Goal: Task Accomplishment & Management: Use online tool/utility

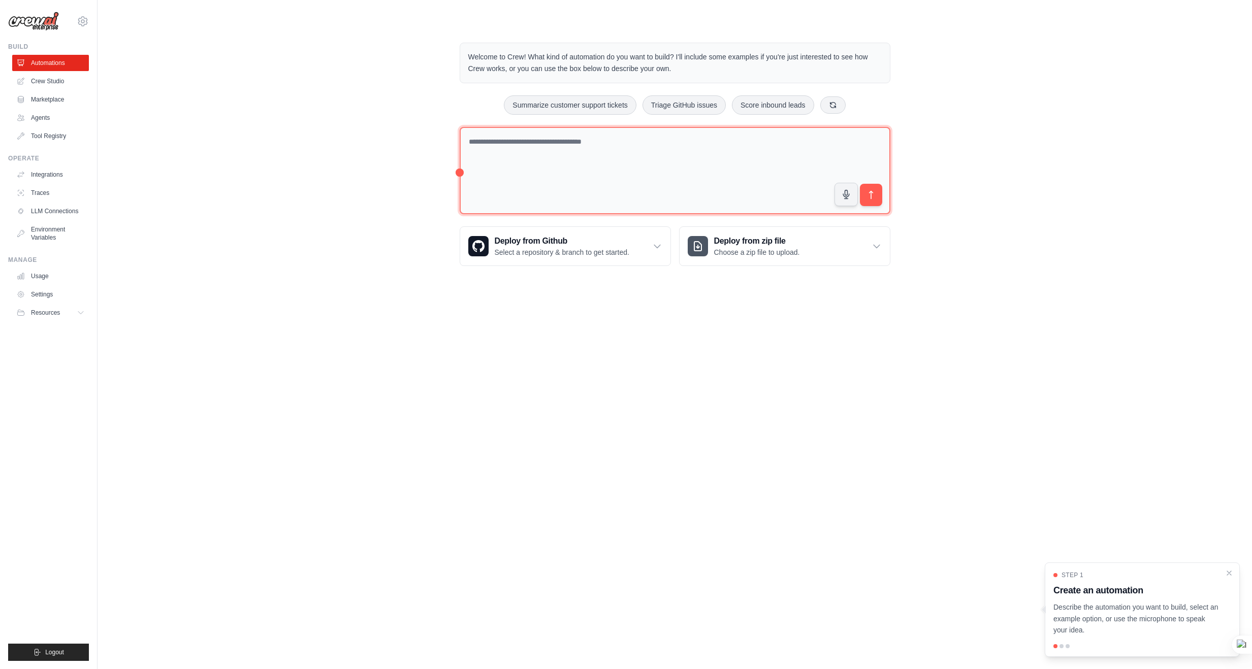
click at [717, 165] on textarea at bounding box center [675, 171] width 431 height 88
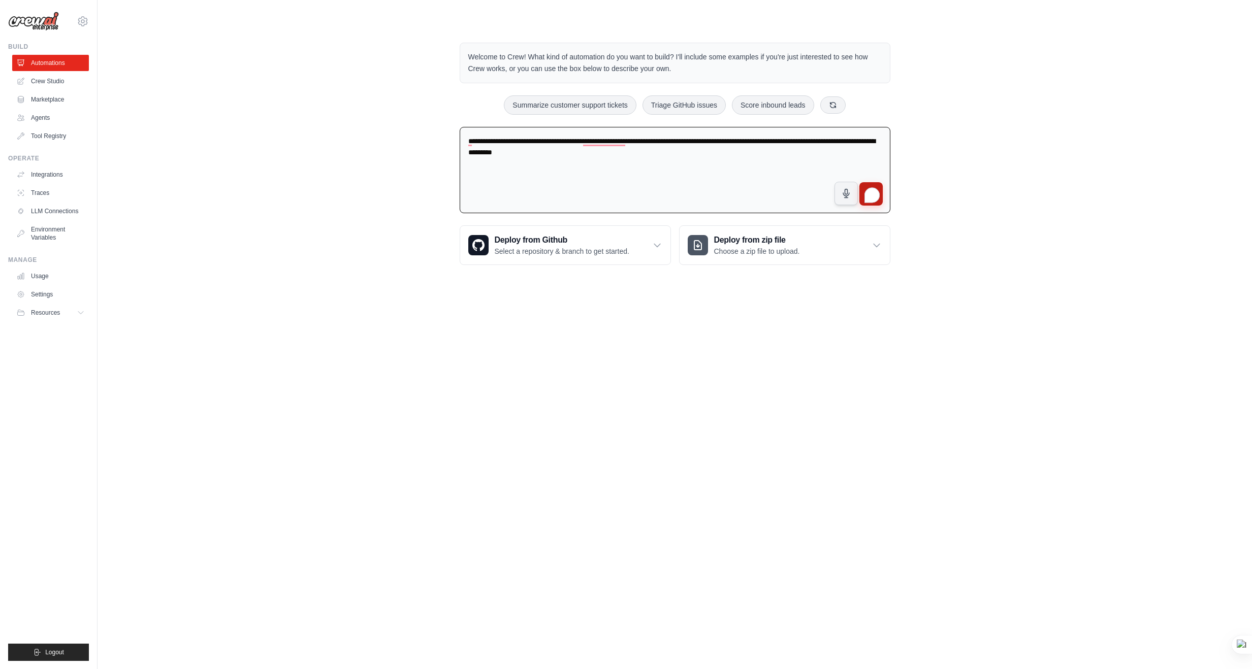
type textarea "**********"
click at [881, 183] on button "submit" at bounding box center [870, 193] width 23 height 23
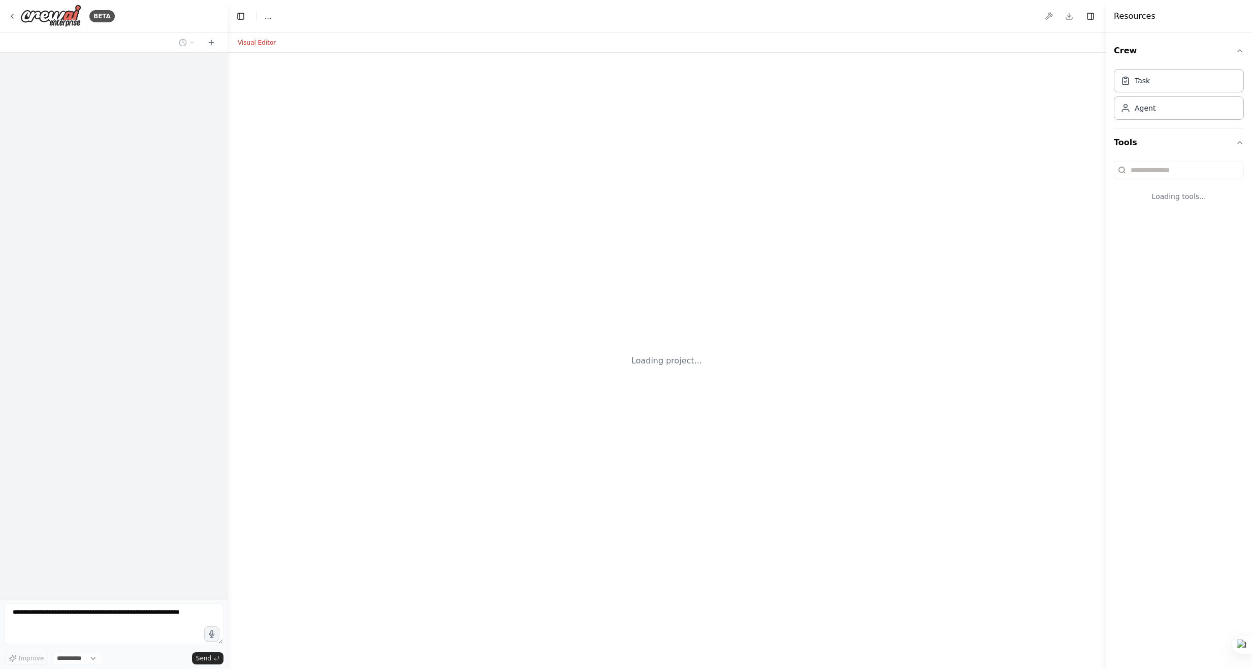
select select "****"
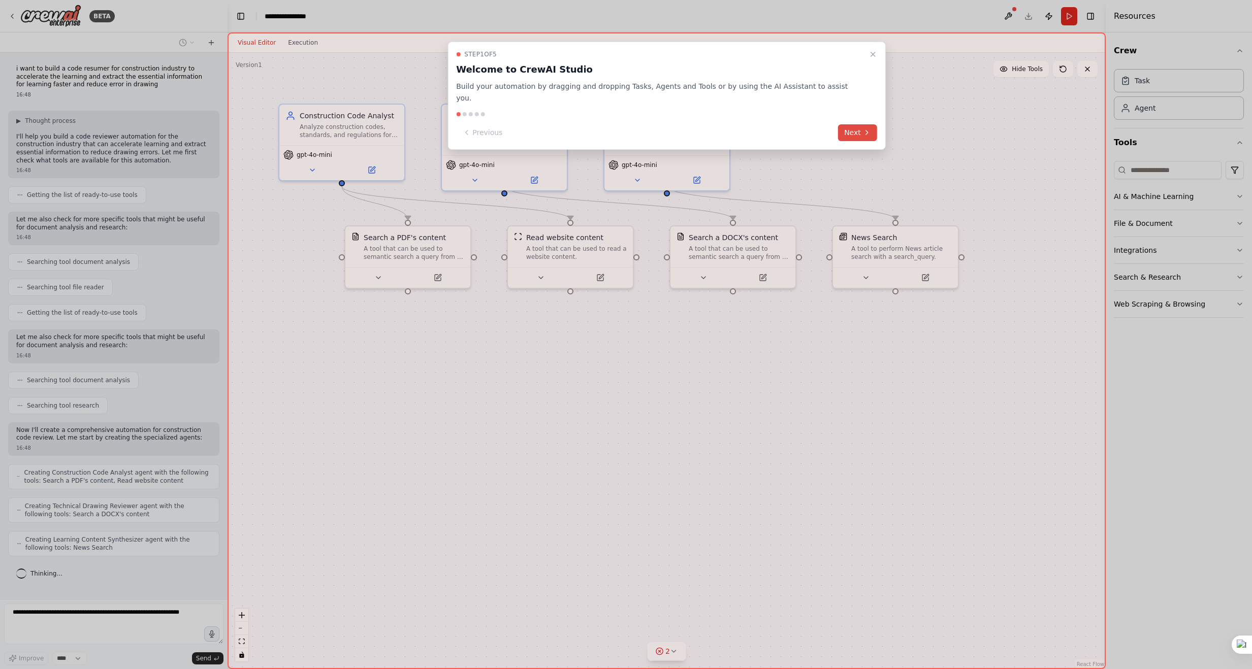
click at [863, 128] on icon at bounding box center [867, 132] width 8 height 8
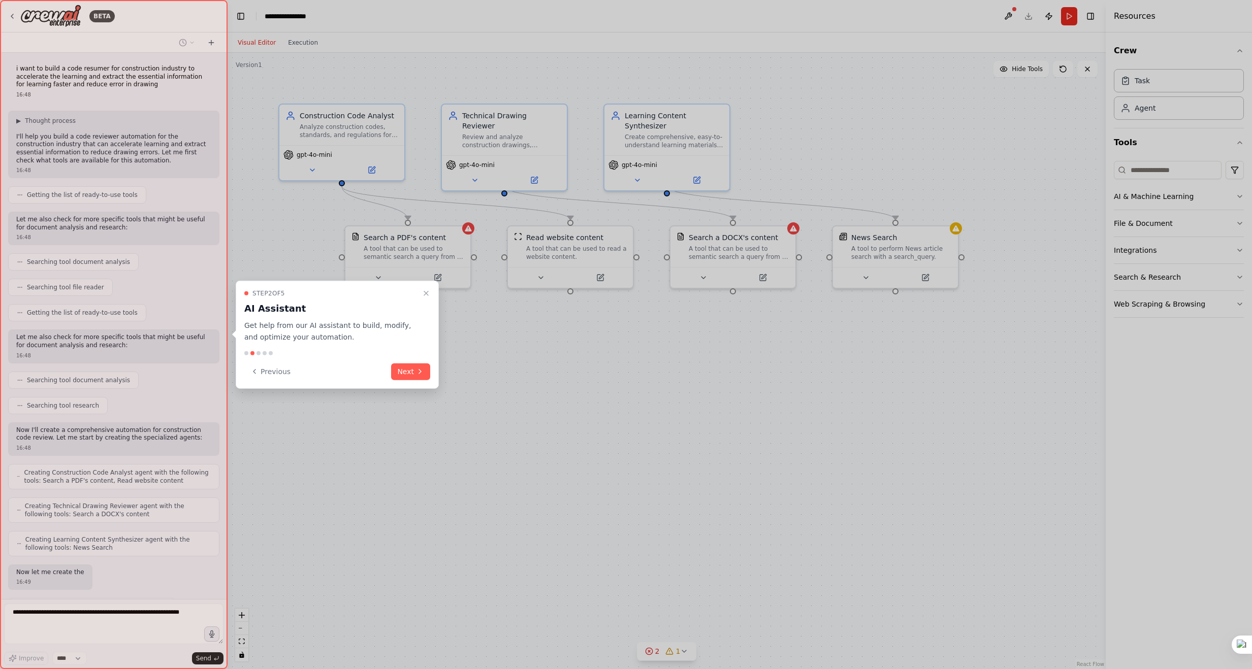
scroll to position [50, 0]
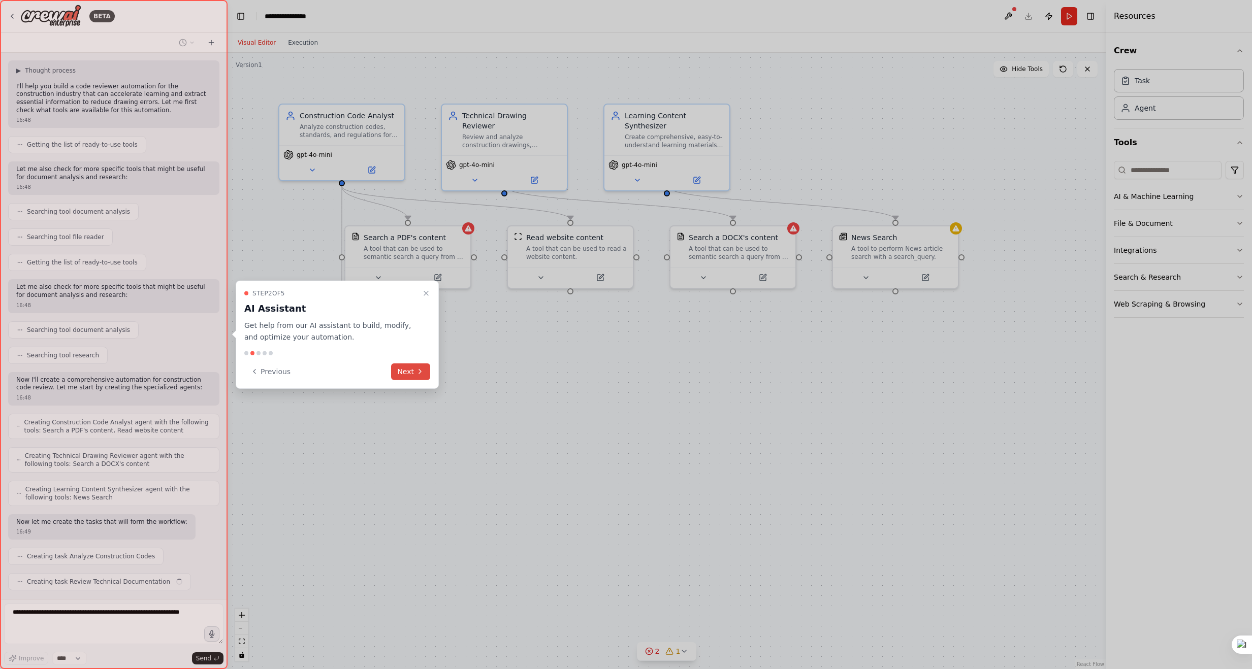
click at [405, 370] on button "Next" at bounding box center [410, 371] width 39 height 17
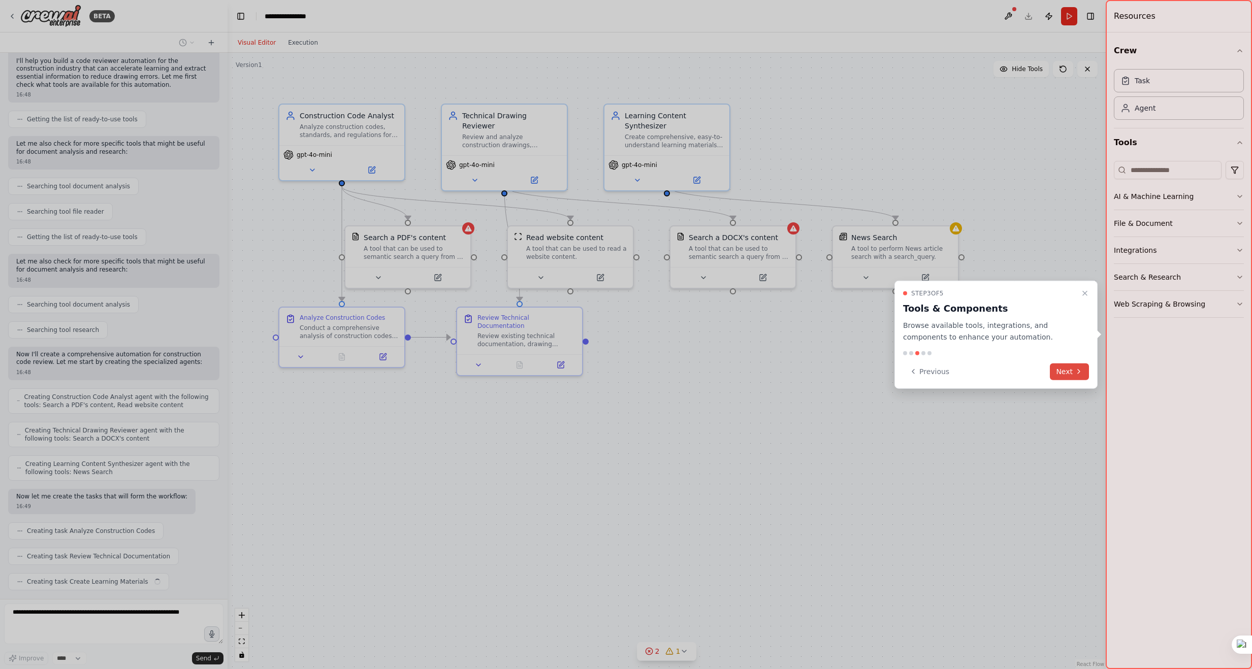
scroll to position [101, 0]
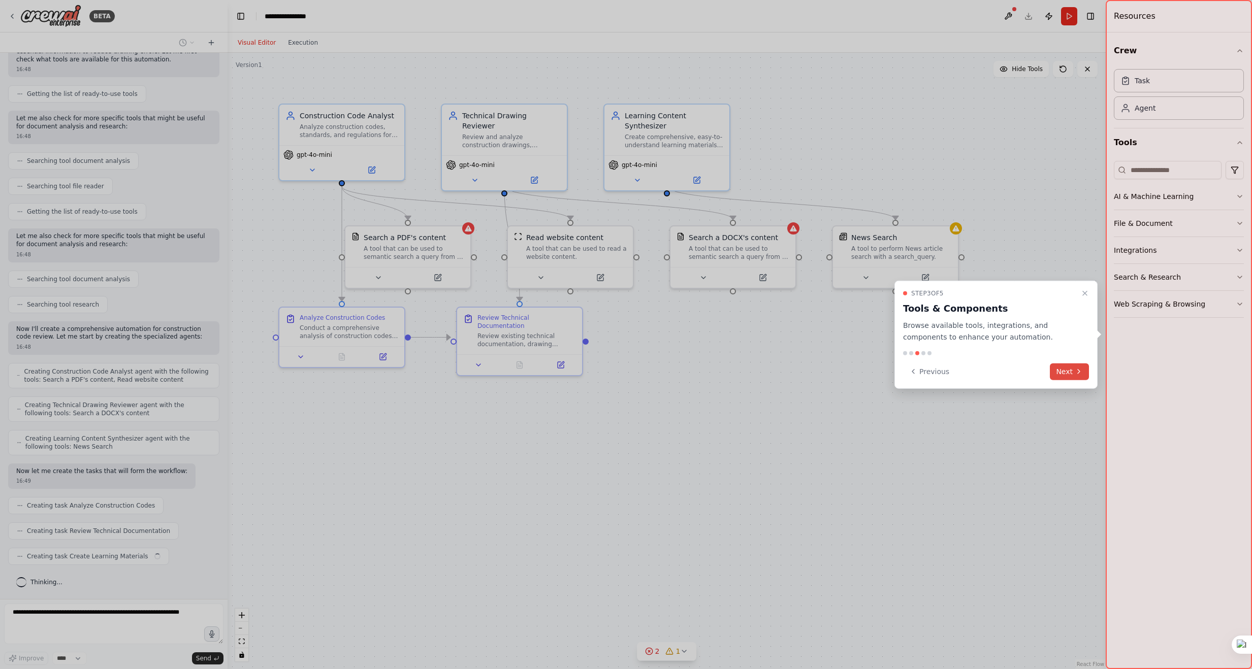
click at [1070, 371] on button "Next" at bounding box center [1069, 371] width 39 height 17
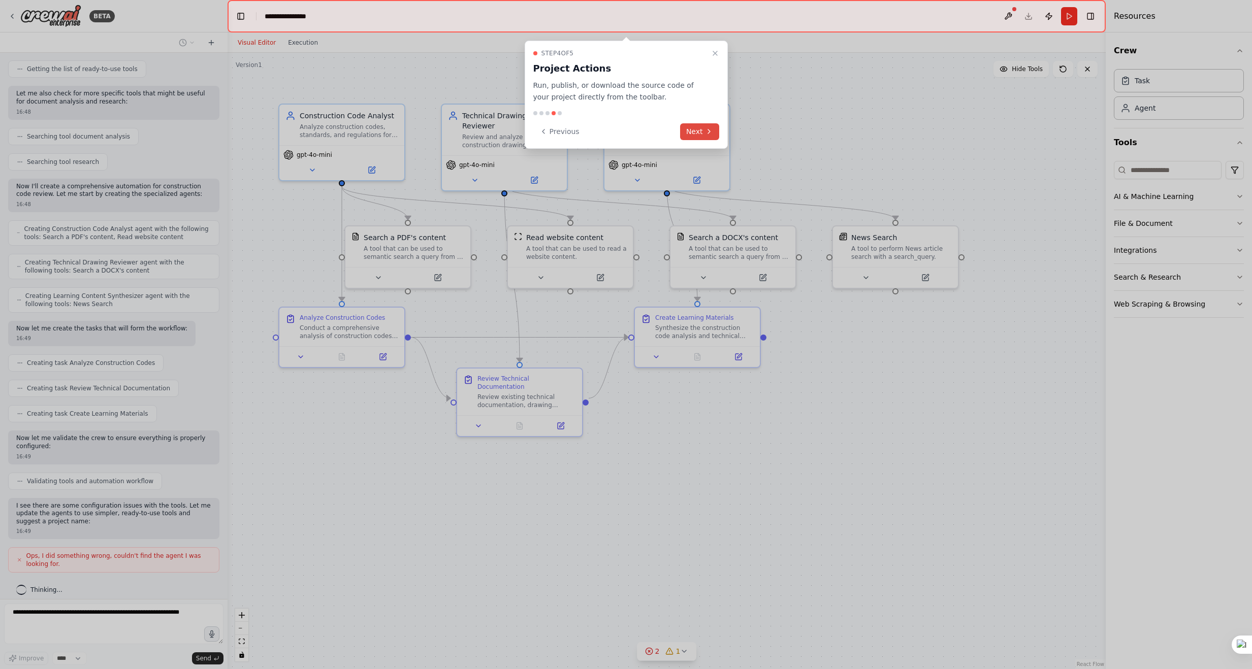
scroll to position [251, 0]
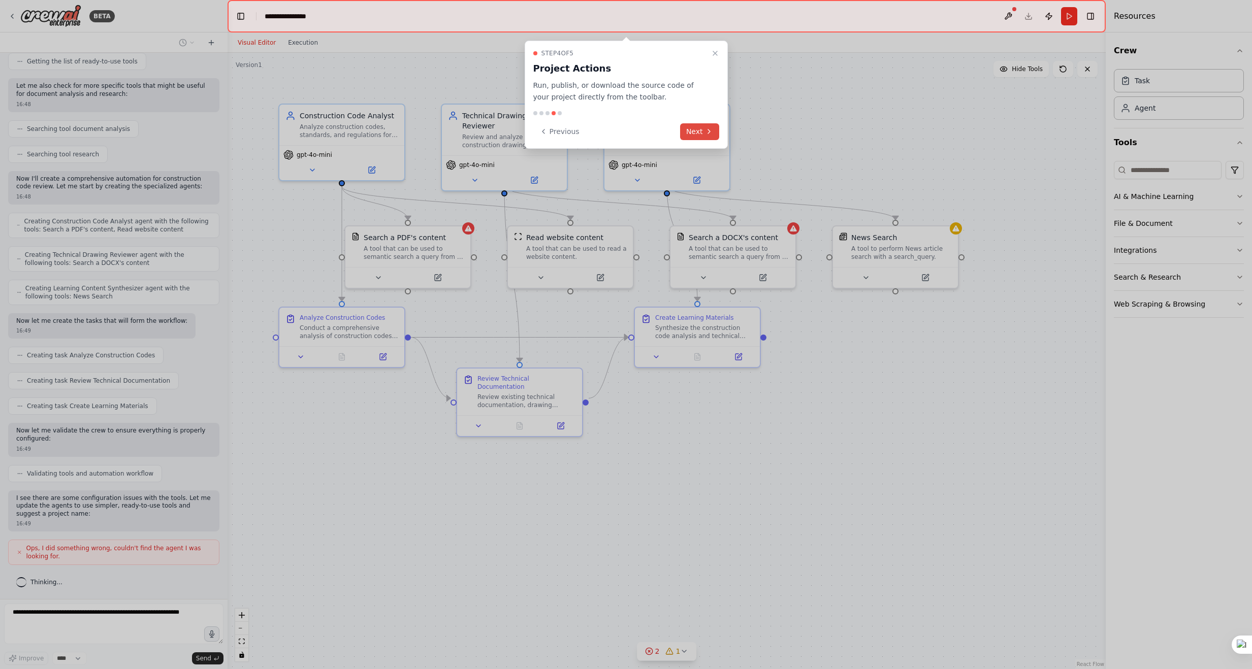
click at [705, 130] on icon at bounding box center [709, 131] width 8 height 8
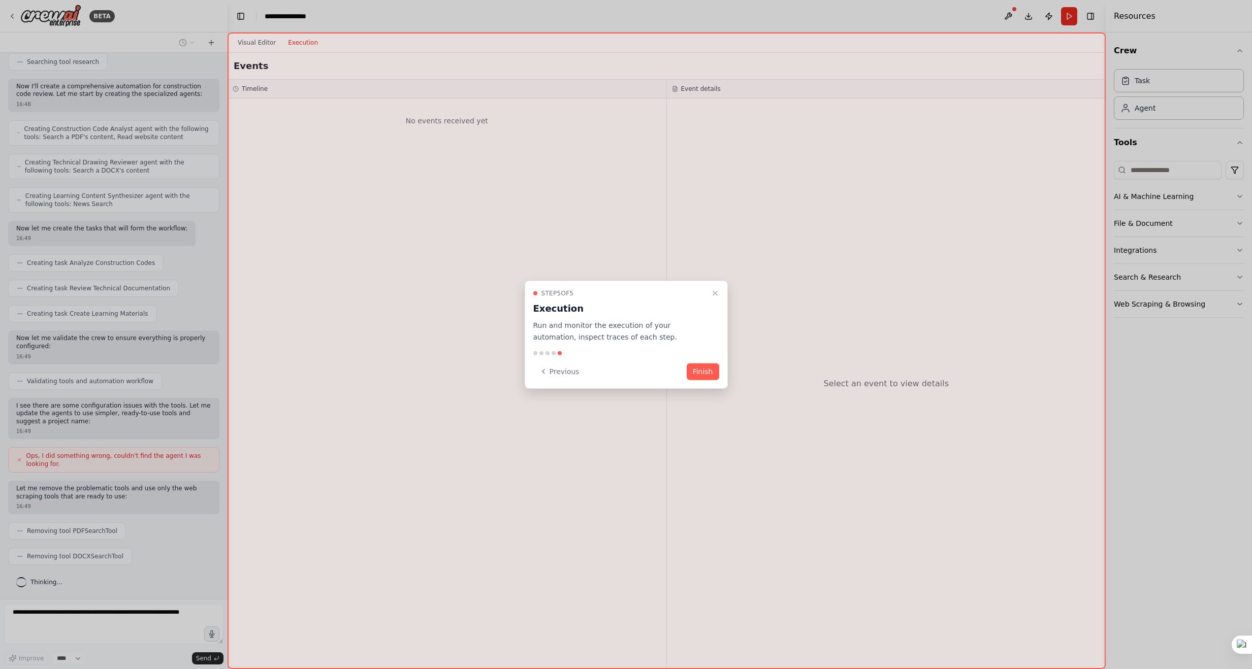
scroll to position [369, 0]
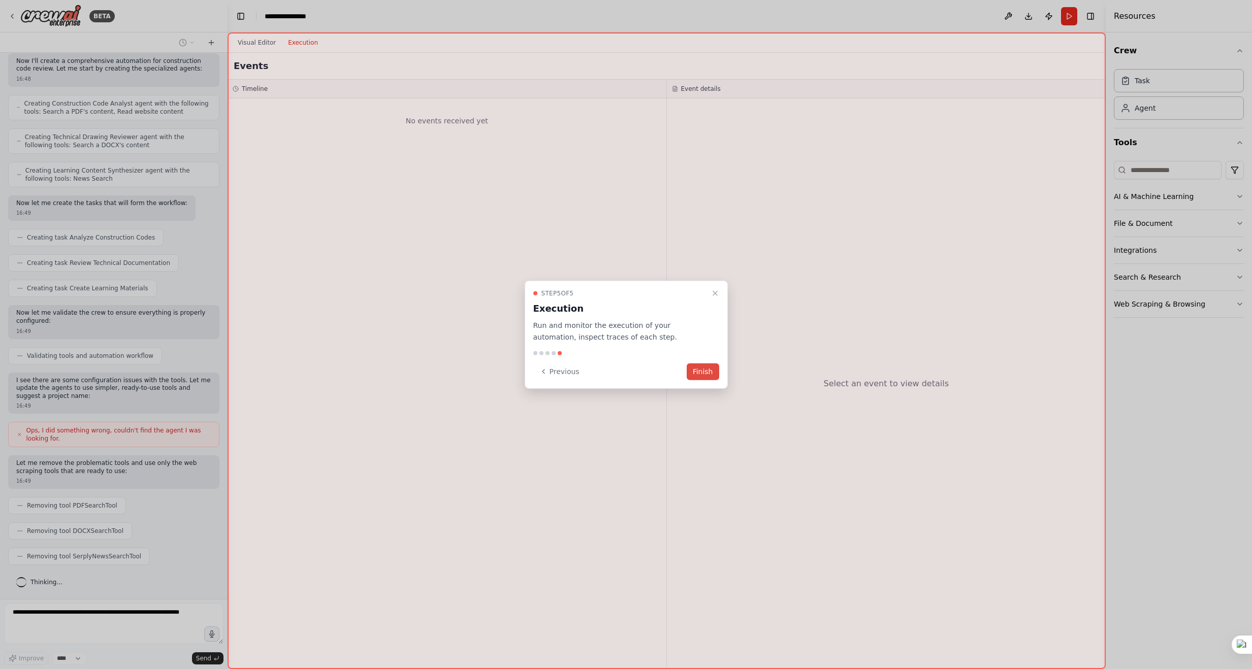
click at [705, 369] on button "Finish" at bounding box center [703, 371] width 33 height 17
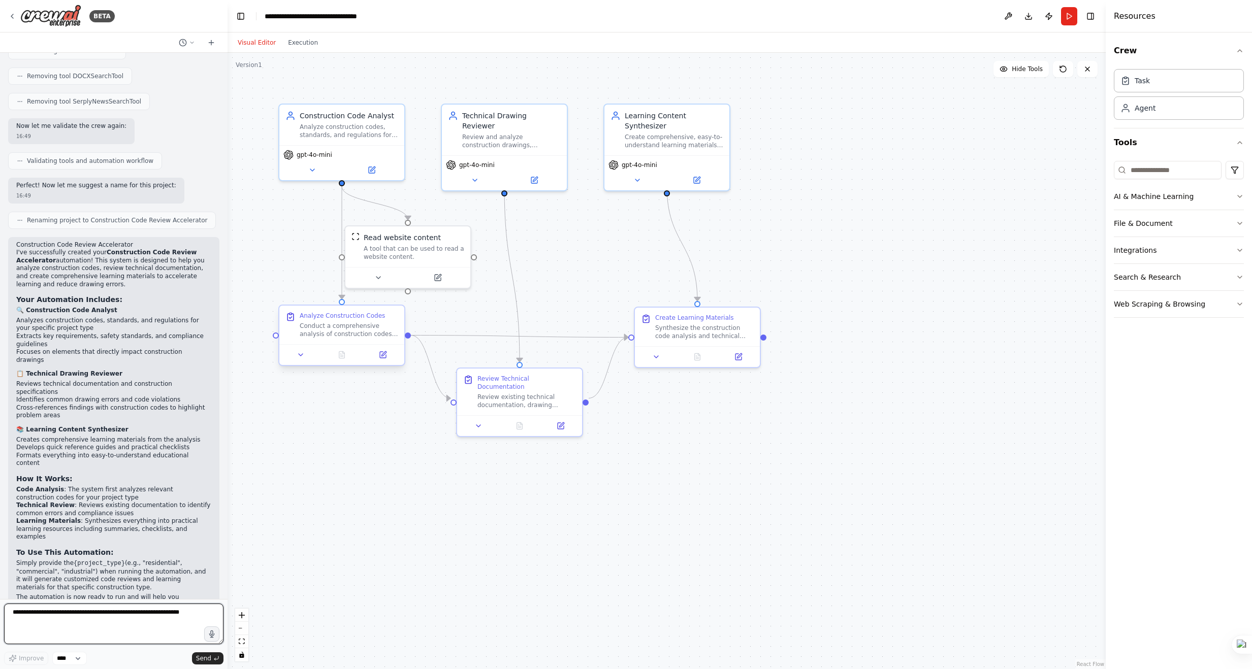
scroll to position [832, 0]
